Goal: Transaction & Acquisition: Purchase product/service

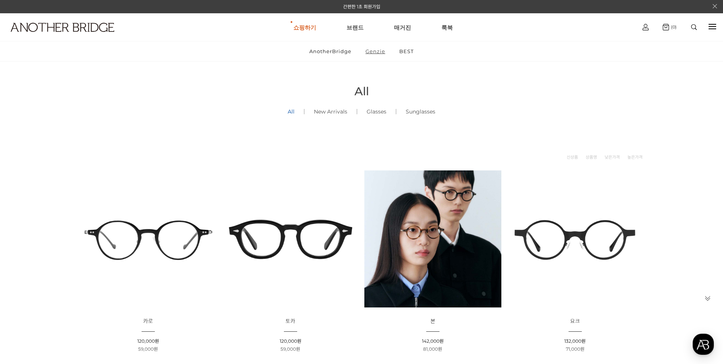
click at [373, 51] on link "Genzie" at bounding box center [375, 51] width 33 height 20
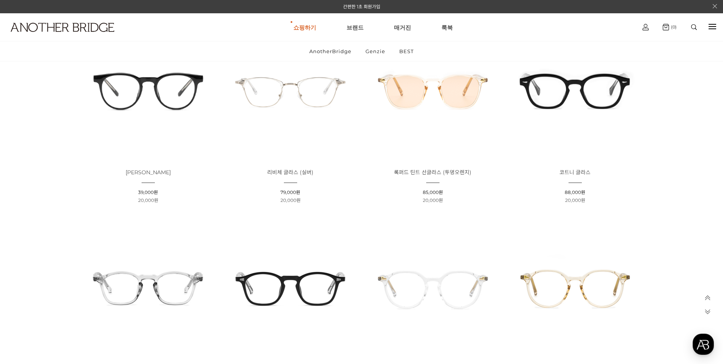
scroll to position [721, 0]
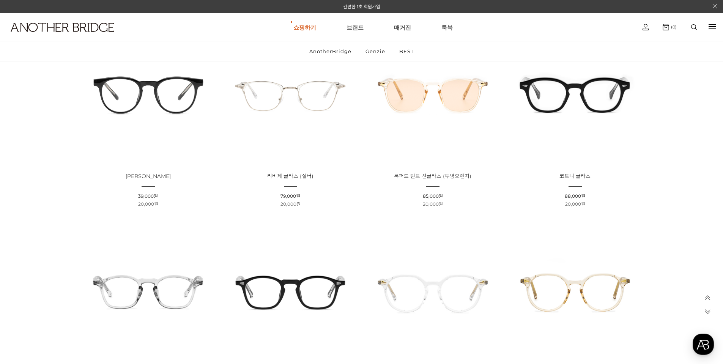
click at [320, 92] on img at bounding box center [290, 93] width 137 height 137
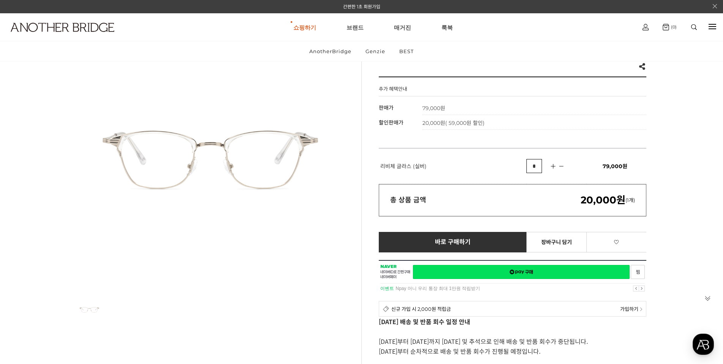
scroll to position [76, 0]
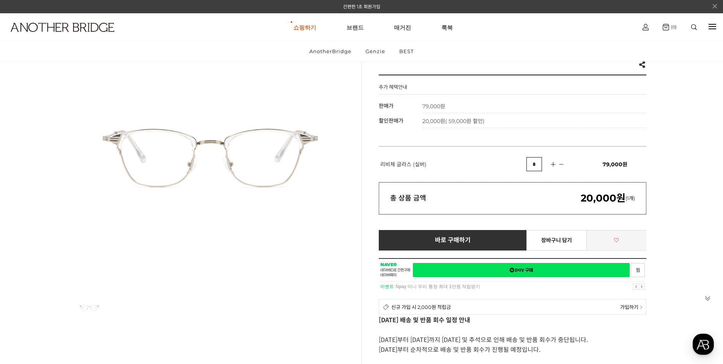
click at [617, 242] on icon at bounding box center [616, 240] width 5 height 5
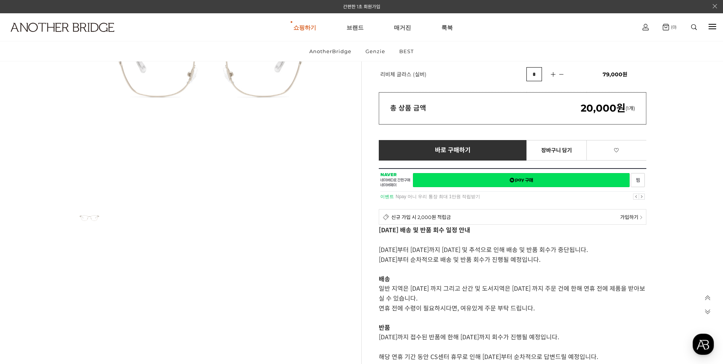
scroll to position [266, 0]
